Goal: Obtain resource: Download file/media

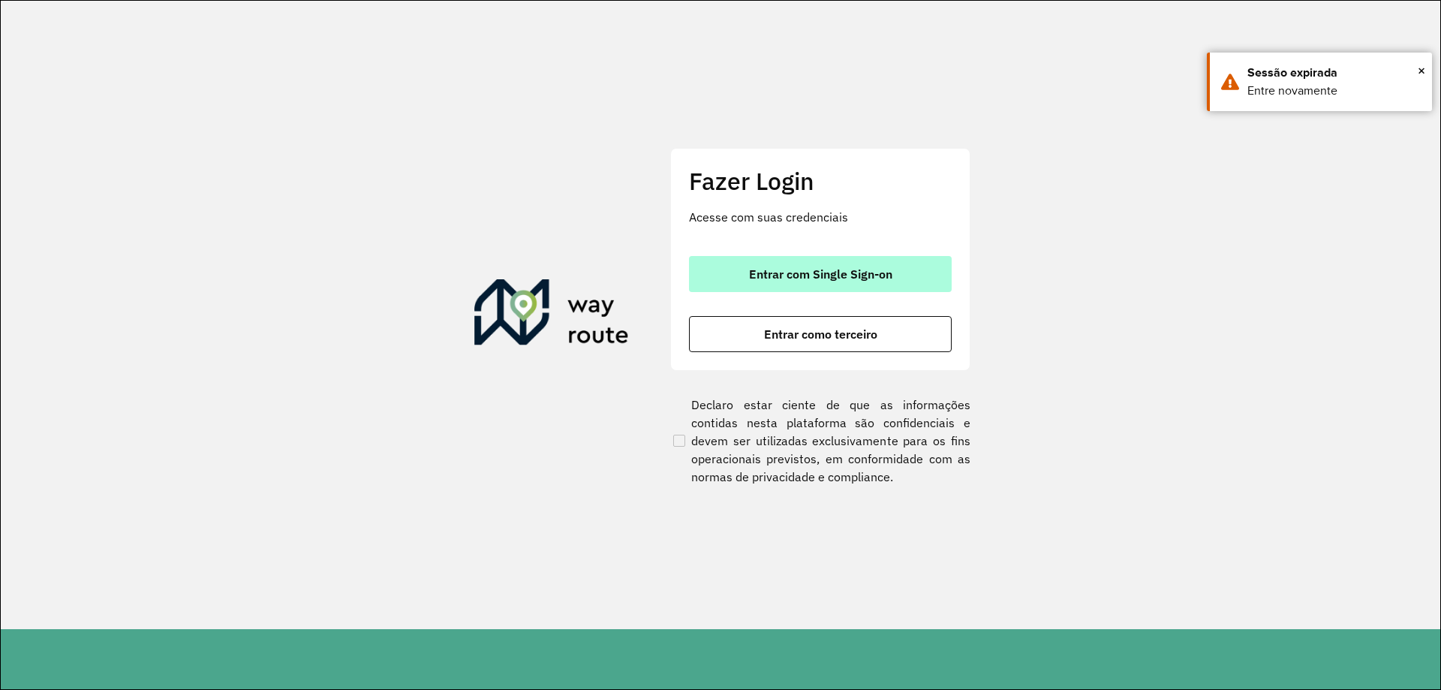
click at [817, 275] on span "Entrar com Single Sign-on" at bounding box center [820, 274] width 143 height 12
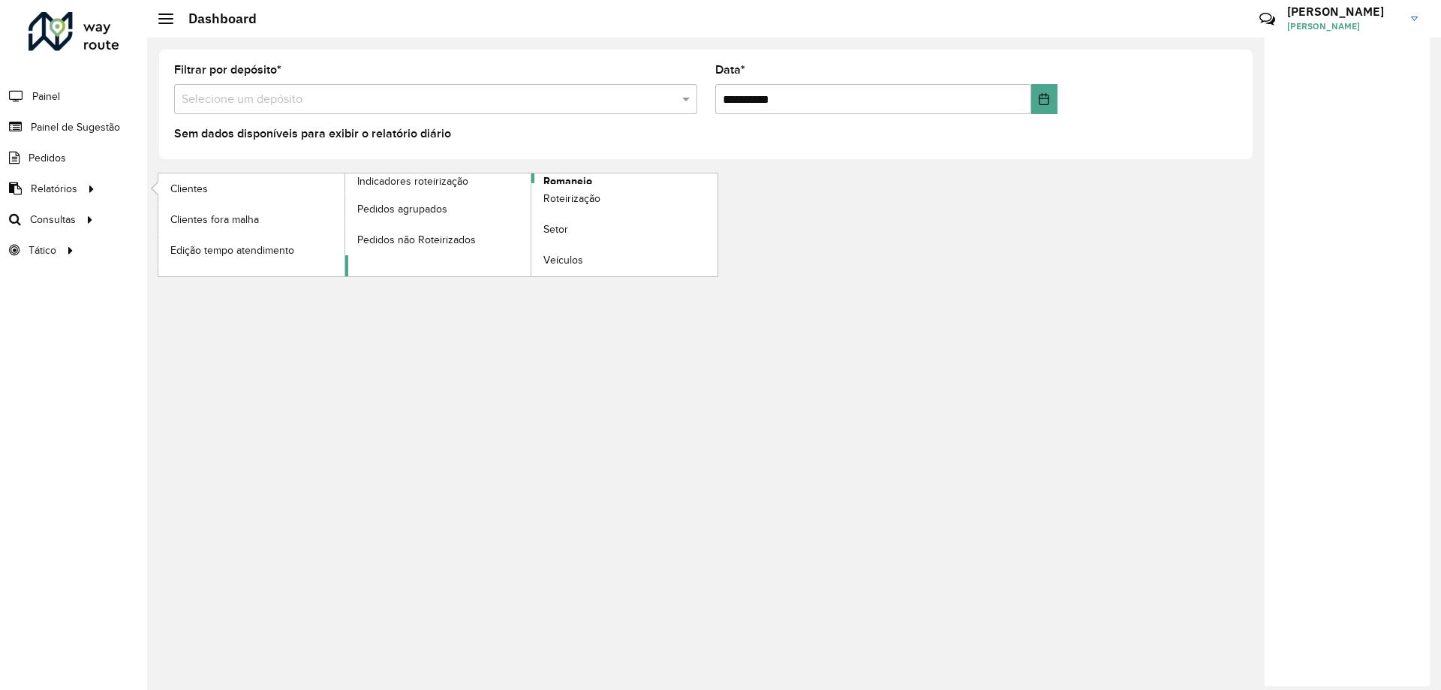
click at [576, 182] on span "Romaneio" at bounding box center [567, 181] width 49 height 16
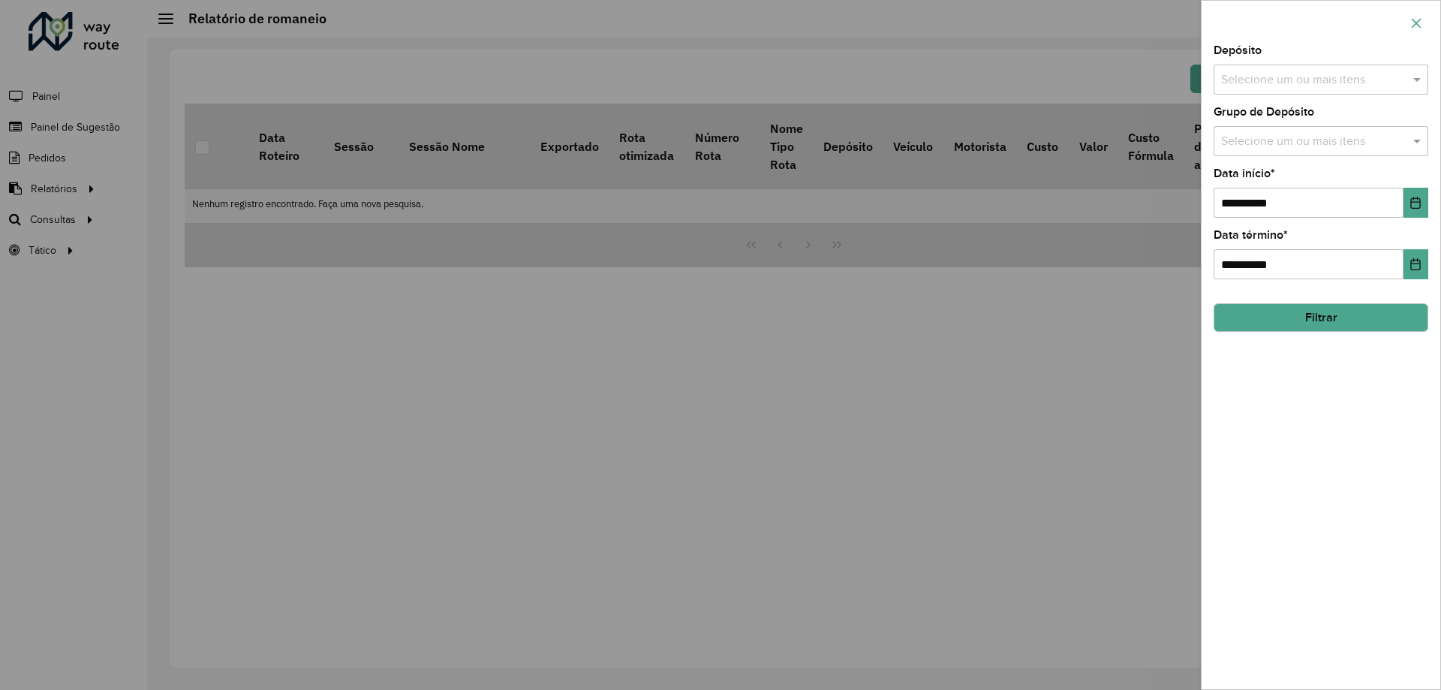
click at [1419, 21] on icon "button" at bounding box center [1417, 23] width 10 height 10
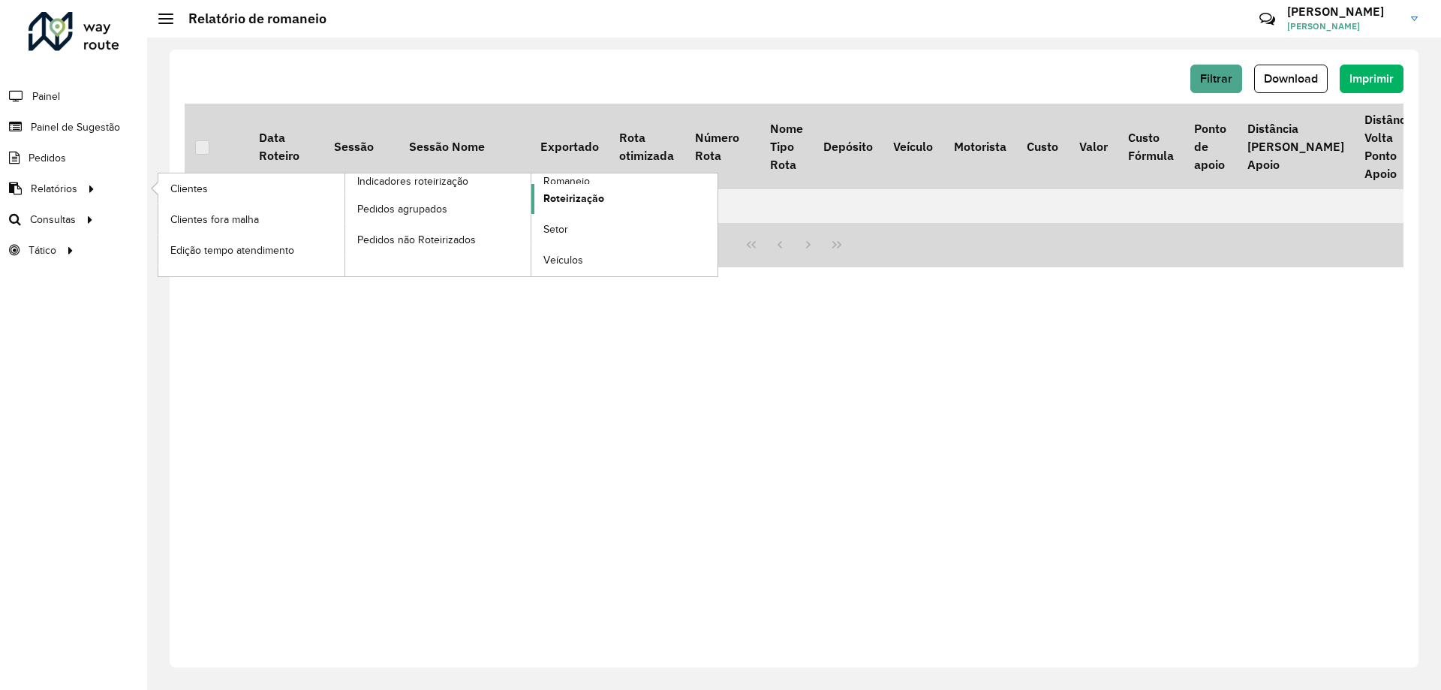
click at [600, 199] on span "Roteirização" at bounding box center [573, 199] width 61 height 16
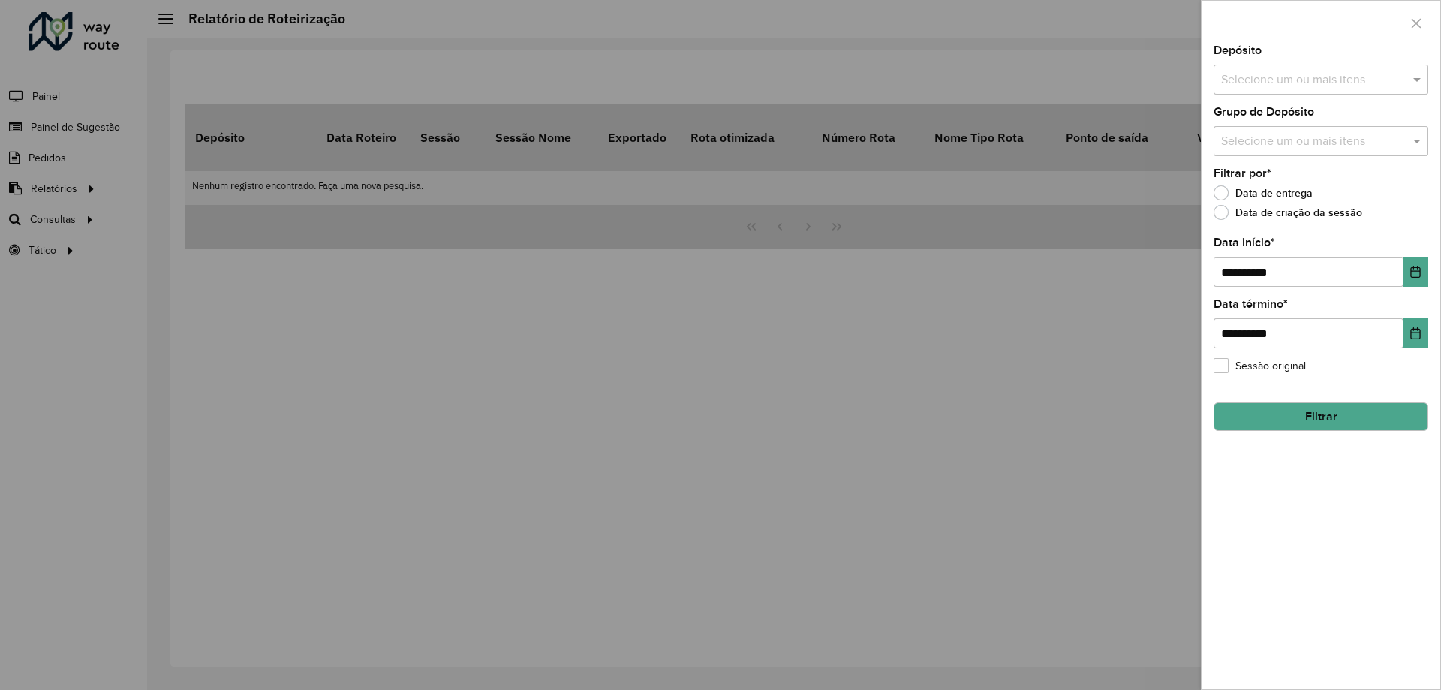
click at [1315, 82] on input "text" at bounding box center [1314, 80] width 192 height 18
click at [1282, 170] on div "CDD Foz do Iguaçu" at bounding box center [1321, 180] width 213 height 26
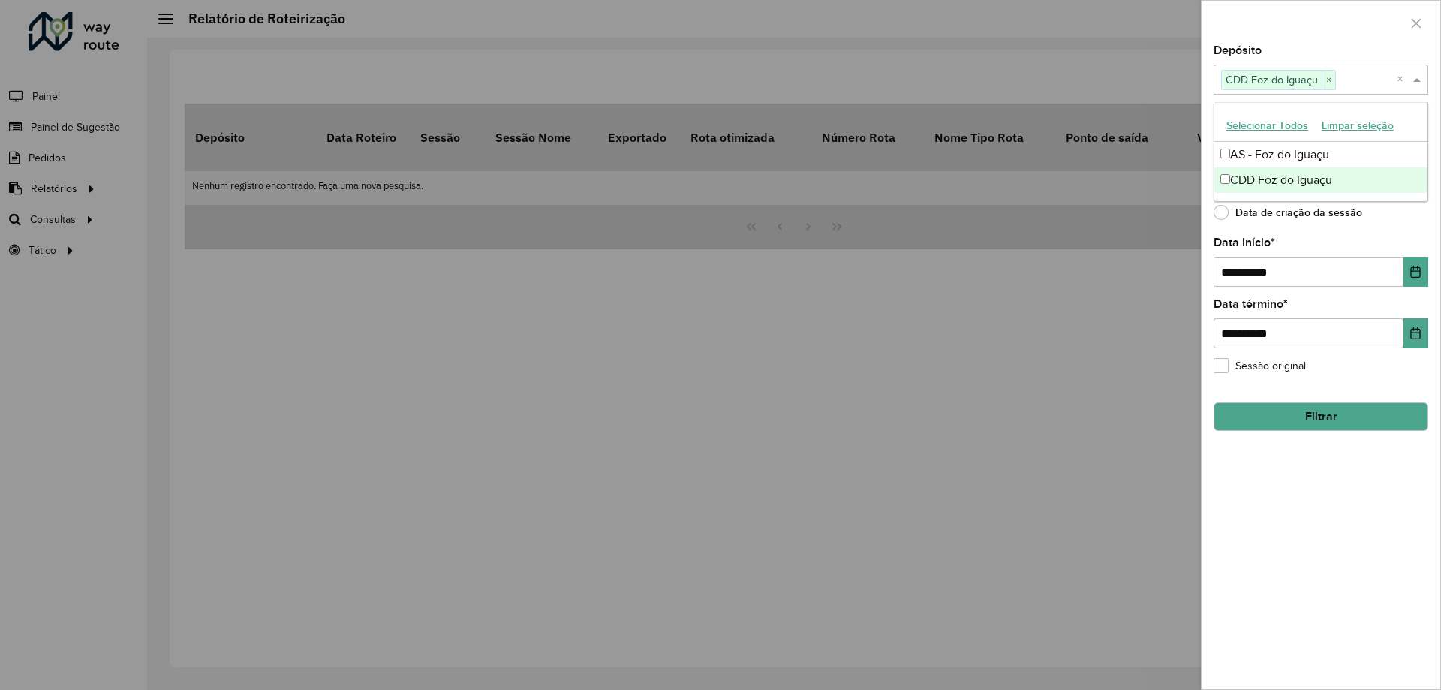
click at [1330, 422] on button "Filtrar" at bounding box center [1321, 416] width 215 height 29
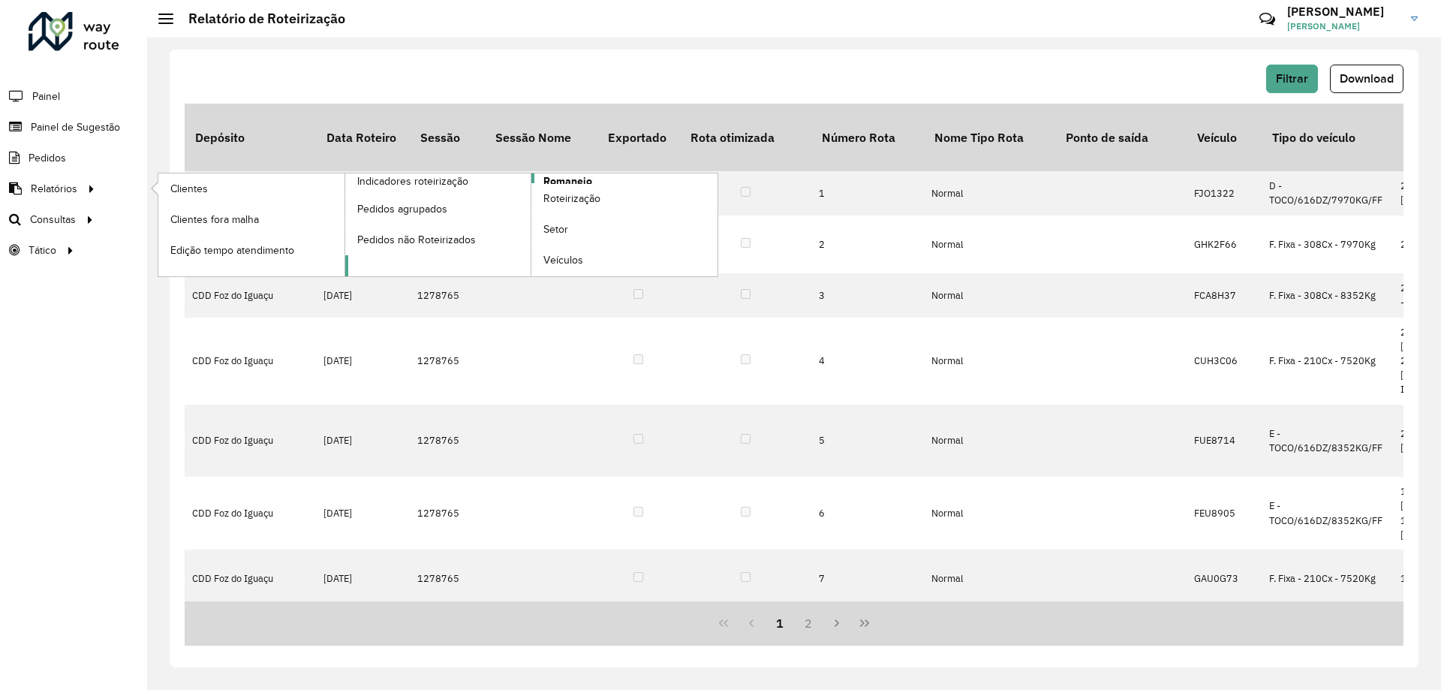
click at [579, 178] on span "Romaneio" at bounding box center [567, 181] width 49 height 16
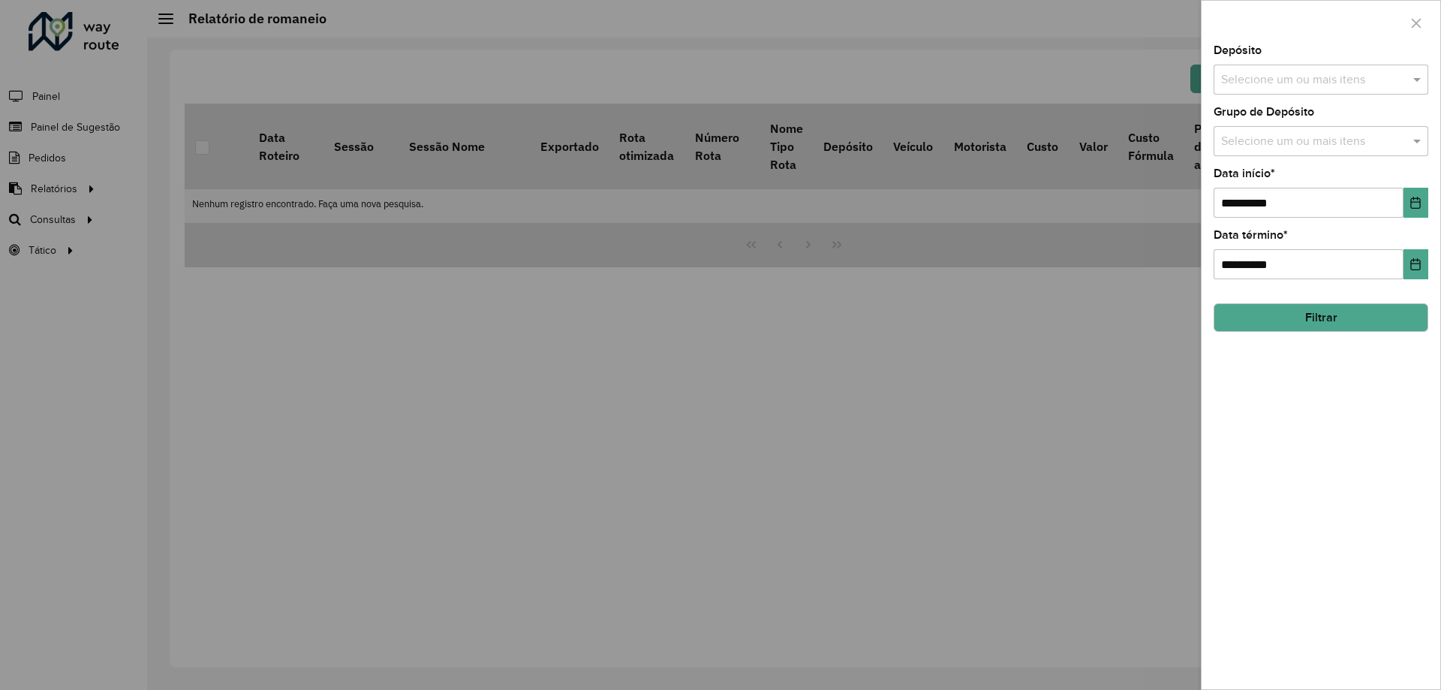
click at [1275, 81] on input "text" at bounding box center [1314, 80] width 192 height 18
click at [1265, 179] on div "CDD Foz do Iguaçu" at bounding box center [1321, 180] width 213 height 26
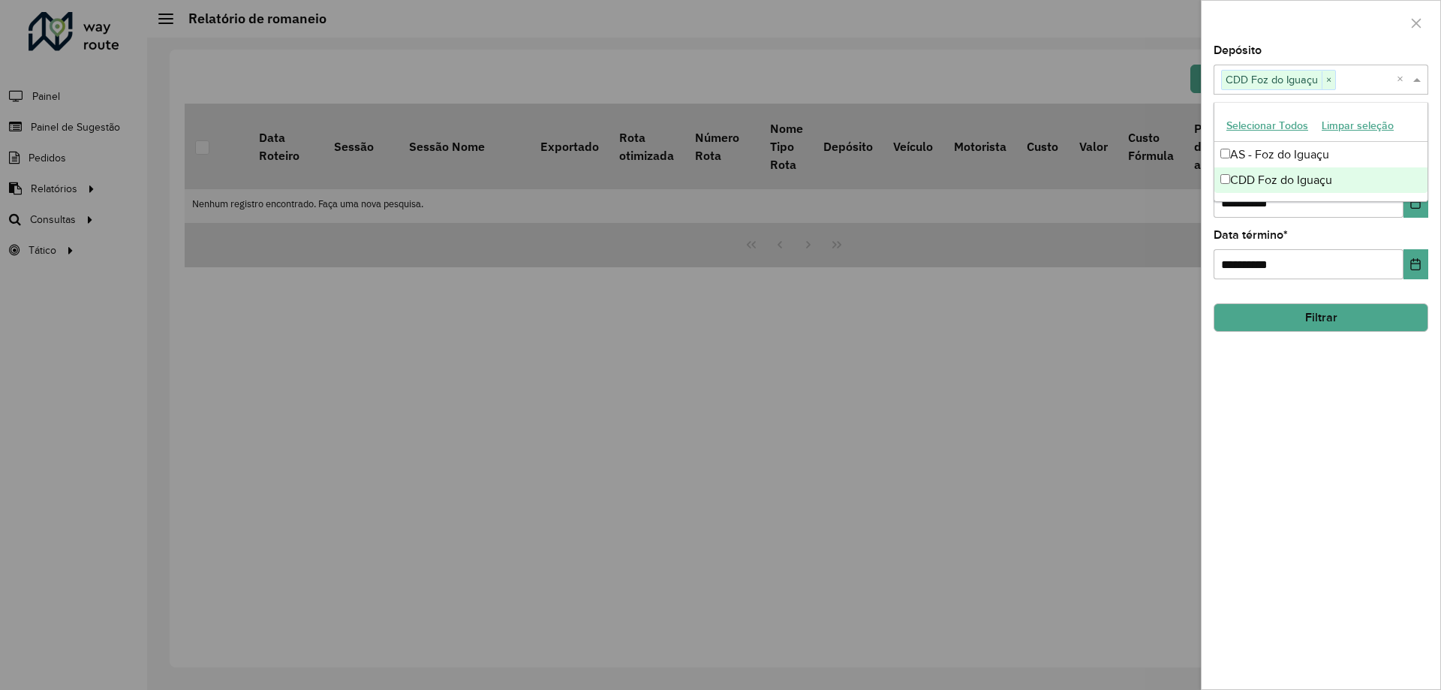
drag, startPoint x: 1354, startPoint y: 348, endPoint x: 1347, endPoint y: 334, distance: 15.1
click at [1350, 348] on div "**********" at bounding box center [1321, 367] width 239 height 644
click at [1346, 330] on button "Filtrar" at bounding box center [1321, 317] width 215 height 29
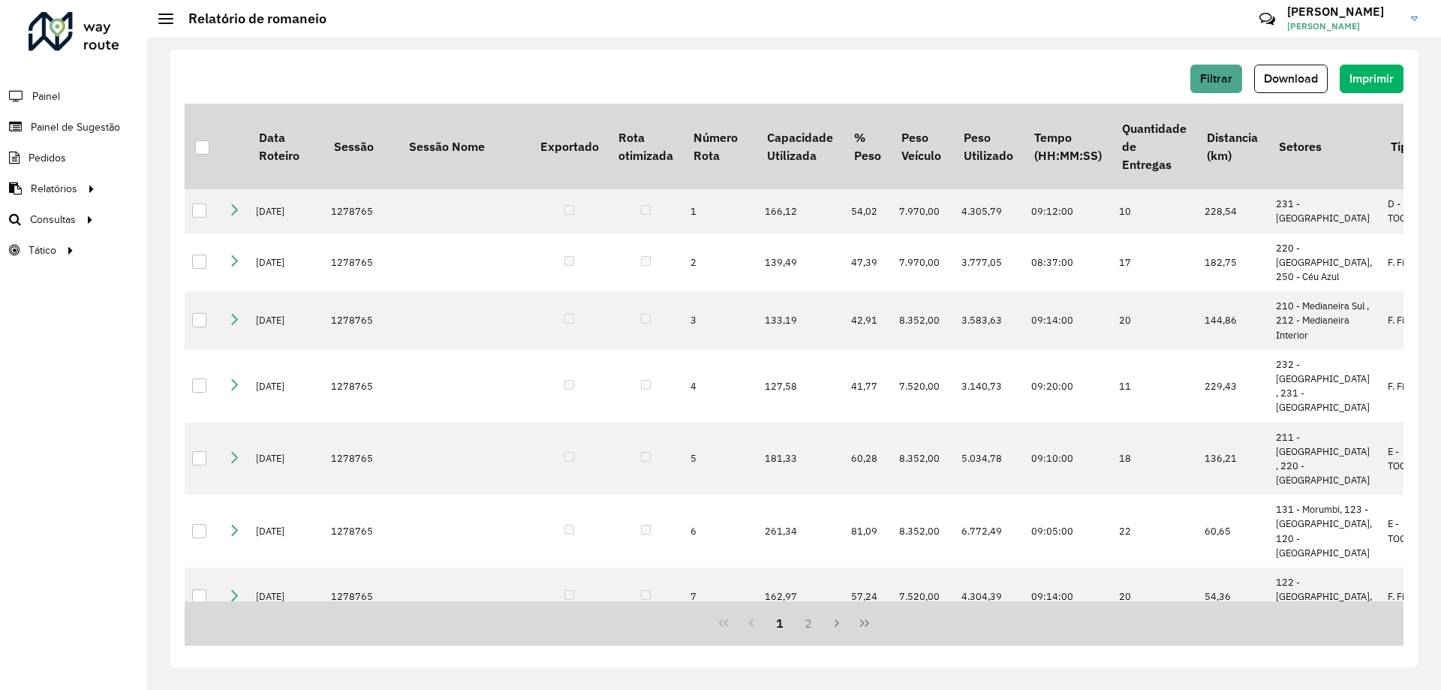
scroll to position [0, 1116]
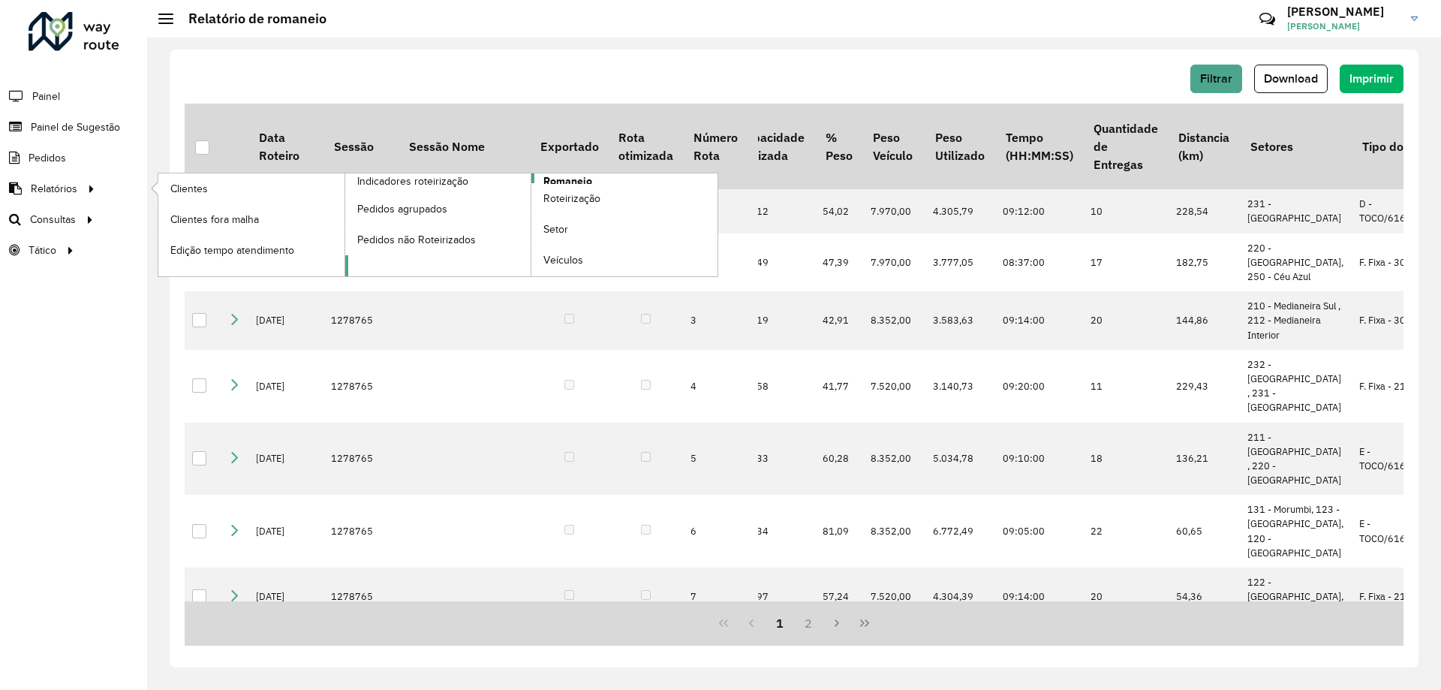
click at [576, 182] on span "Romaneio" at bounding box center [567, 181] width 49 height 16
click at [579, 178] on span "Romaneio" at bounding box center [567, 181] width 49 height 16
click at [587, 177] on span "Romaneio" at bounding box center [567, 181] width 49 height 16
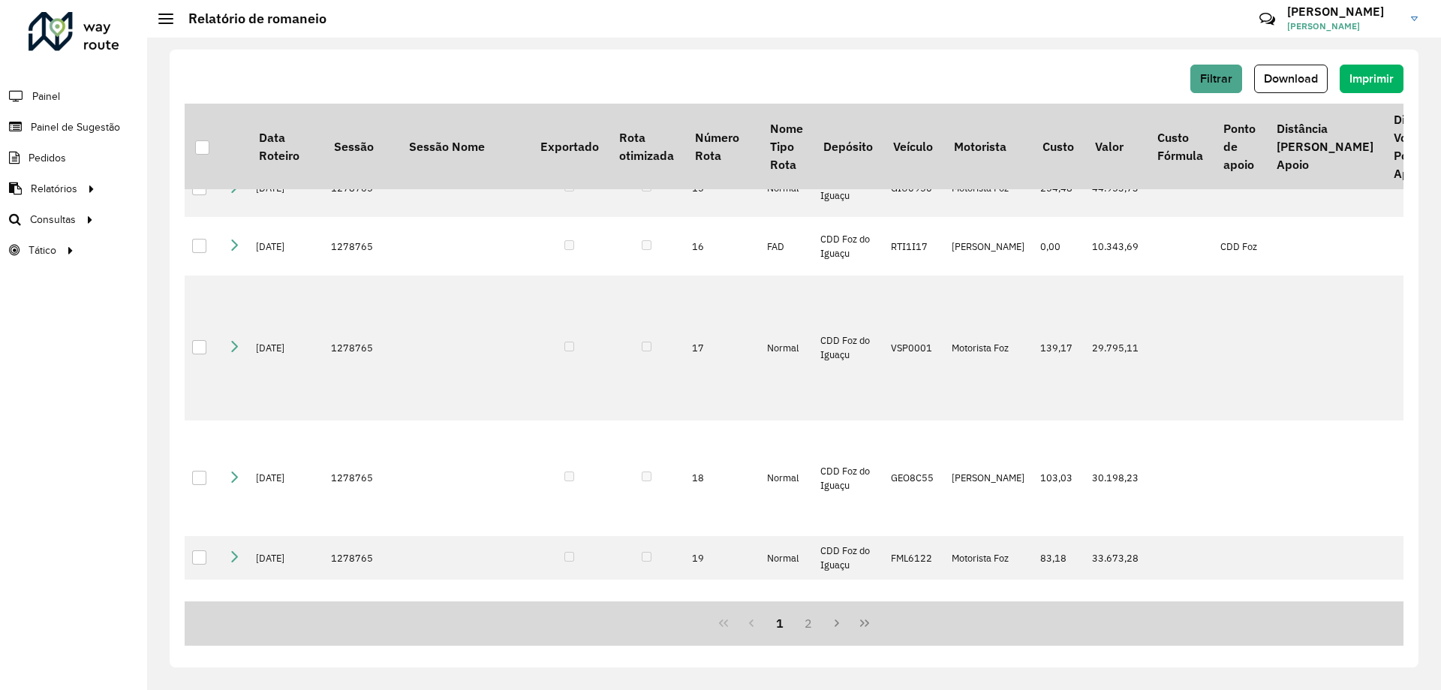
scroll to position [976, 0]
click at [1310, 80] on span "Download" at bounding box center [1291, 78] width 54 height 13
